Goal: Find specific page/section: Locate a particular part of the current website

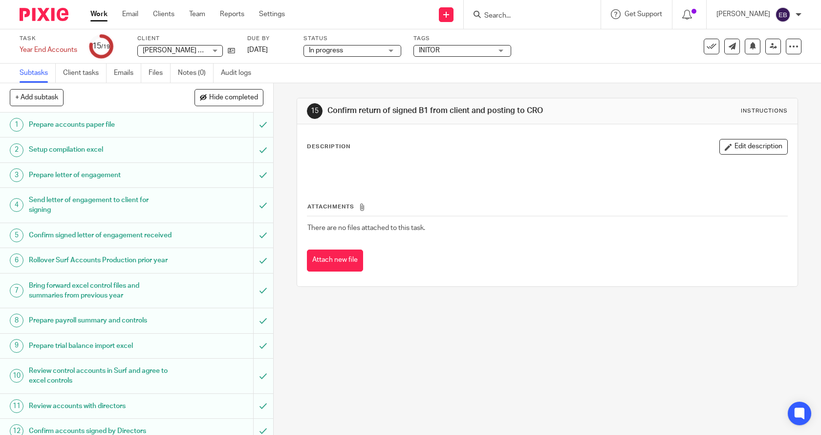
scroll to position [224, 0]
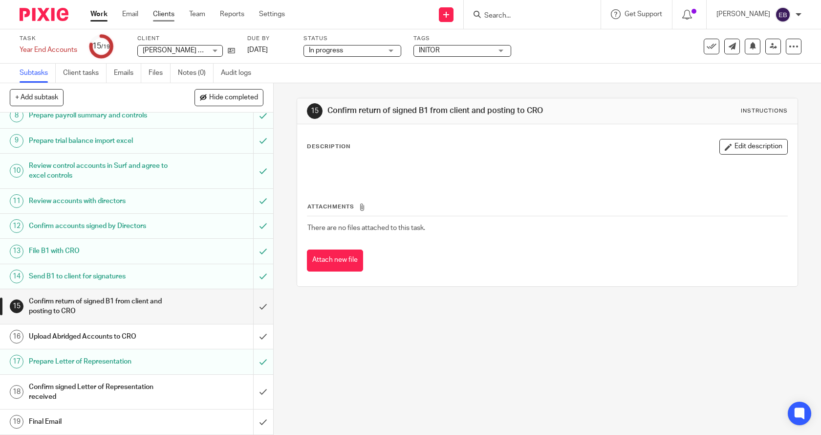
click at [165, 12] on link "Clients" at bounding box center [164, 14] width 22 height 10
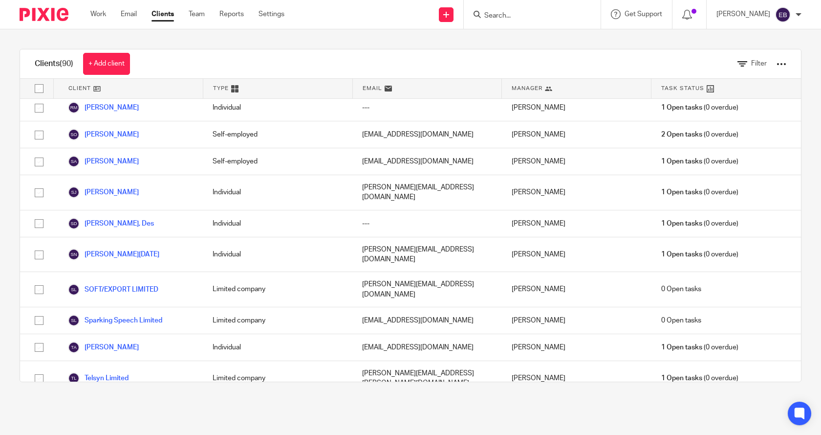
scroll to position [2145, 0]
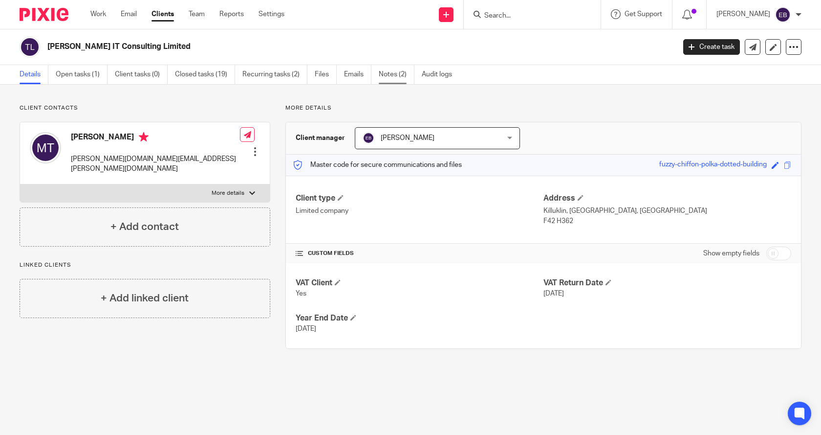
click at [396, 74] on link "Notes (2)" at bounding box center [397, 74] width 36 height 19
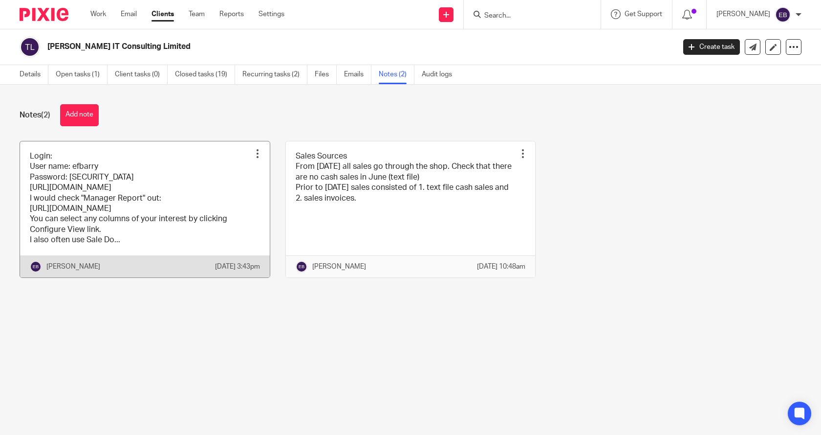
click at [92, 219] on link at bounding box center [145, 209] width 250 height 136
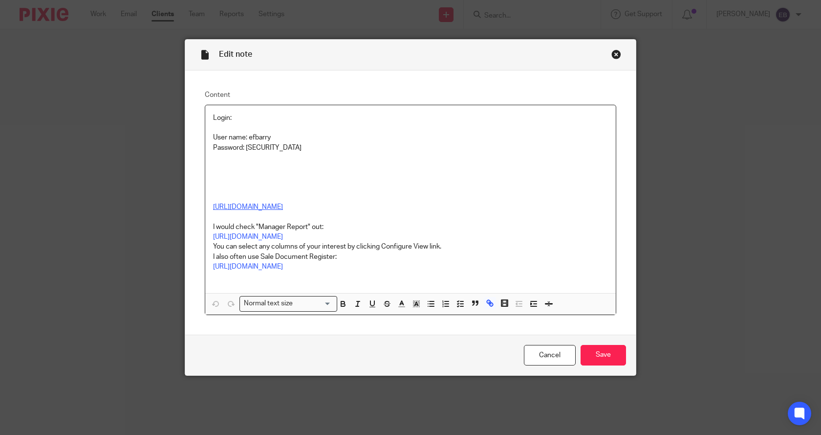
click at [259, 206] on link "https://gleanntronics.ie/panel/invoices-vat.php" at bounding box center [248, 206] width 70 height 7
click at [288, 146] on p "Password: Utrecht_2024" at bounding box center [410, 148] width 395 height 10
